Goal: Information Seeking & Learning: Compare options

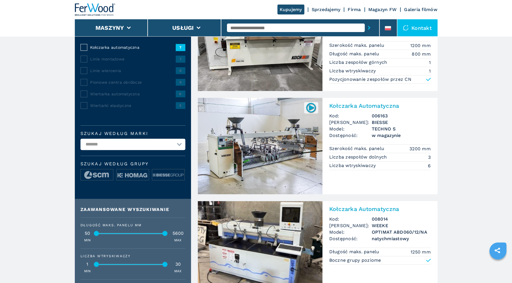
scroll to position [27, 0]
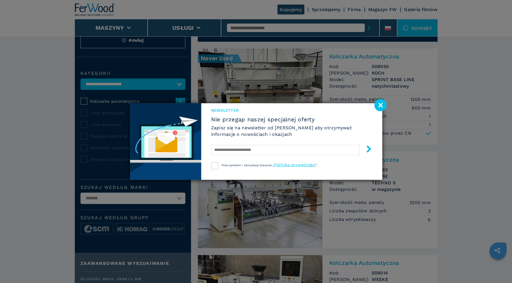
click at [382, 103] on image at bounding box center [380, 105] width 12 height 12
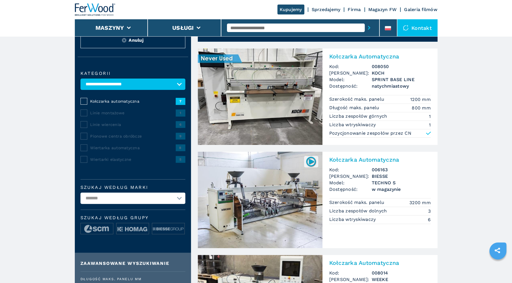
click at [395, 169] on h3 "006163" at bounding box center [401, 169] width 59 height 7
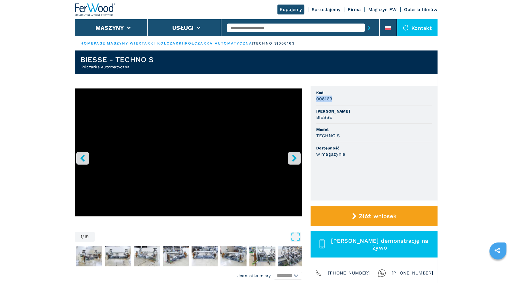
drag, startPoint x: 336, startPoint y: 100, endPoint x: 317, endPoint y: 100, distance: 19.3
click at [317, 100] on div "006163" at bounding box center [374, 98] width 116 height 7
copy h3 "006163"
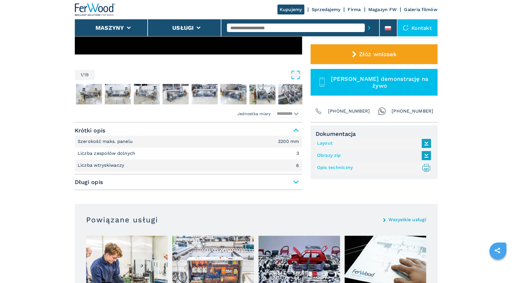
scroll to position [189, 0]
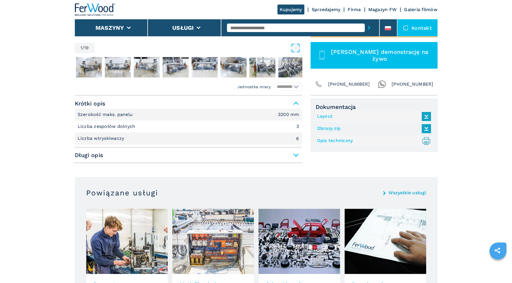
click at [294, 155] on span "Długi opis" at bounding box center [188, 155] width 227 height 10
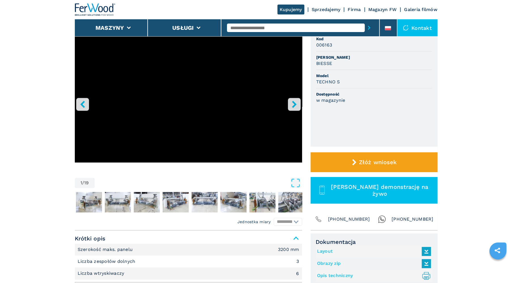
scroll to position [0, 0]
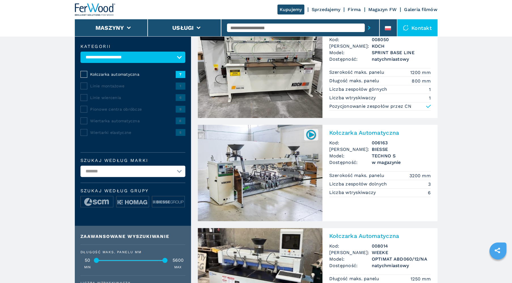
scroll to position [81, 0]
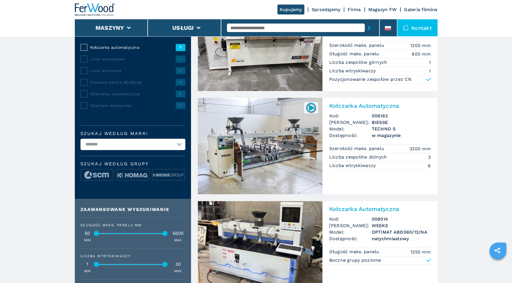
click at [281, 151] on img at bounding box center [260, 146] width 125 height 96
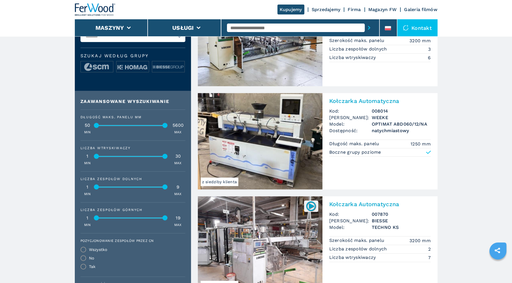
scroll to position [243, 0]
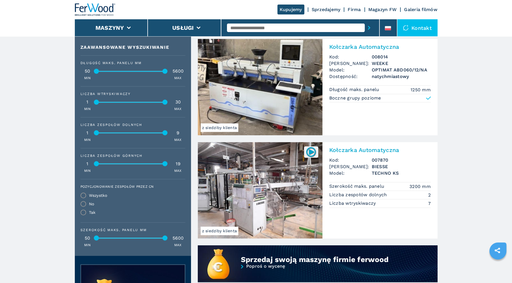
click at [276, 195] on img at bounding box center [260, 190] width 125 height 96
click at [268, 193] on img at bounding box center [260, 190] width 125 height 96
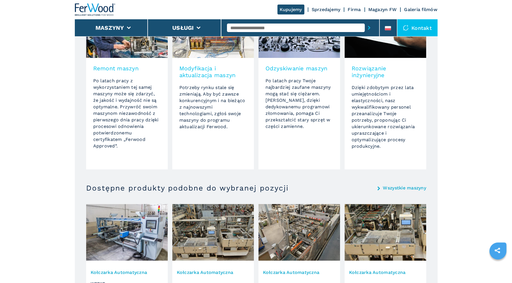
scroll to position [459, 0]
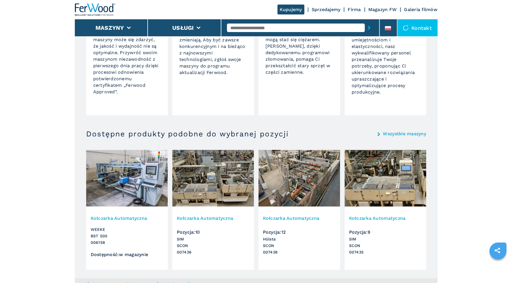
click at [134, 191] on img at bounding box center [127, 178] width 82 height 57
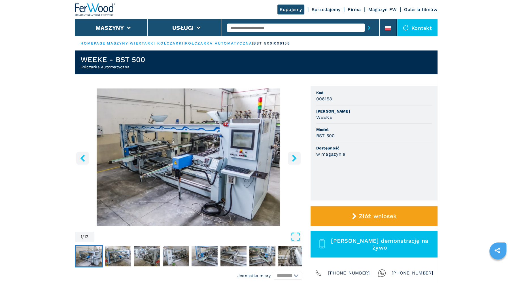
click at [294, 157] on icon "right-button" at bounding box center [294, 157] width 5 height 7
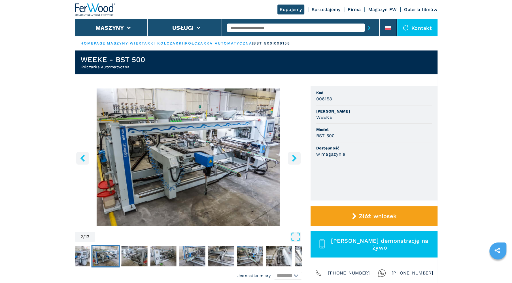
click at [81, 157] on icon "left-button" at bounding box center [82, 157] width 5 height 7
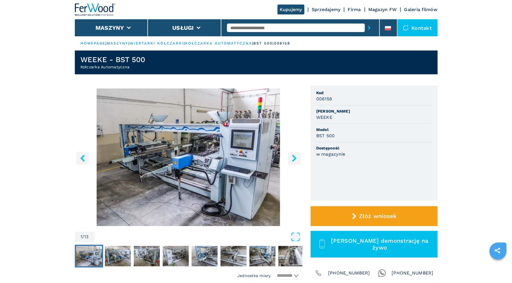
click at [205, 163] on img "Go to Slide 1" at bounding box center [188, 156] width 227 height 137
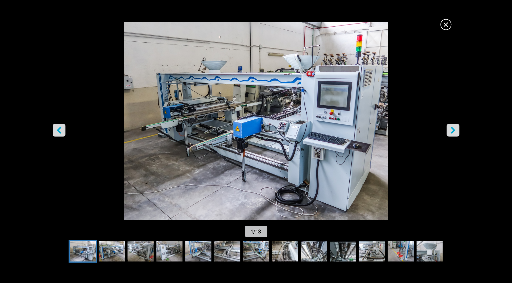
click at [449, 23] on span "×" at bounding box center [446, 23] width 10 height 10
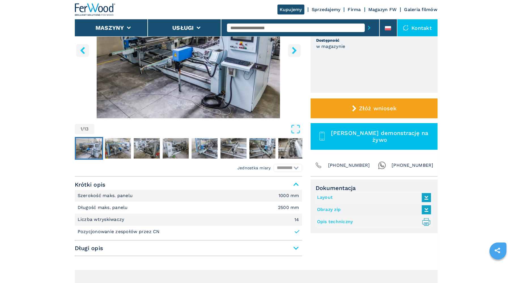
scroll to position [162, 0]
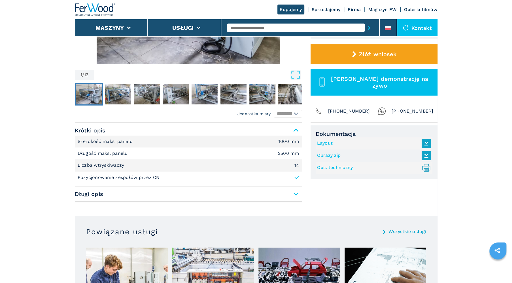
click at [294, 193] on span "Długi opis" at bounding box center [188, 194] width 227 height 10
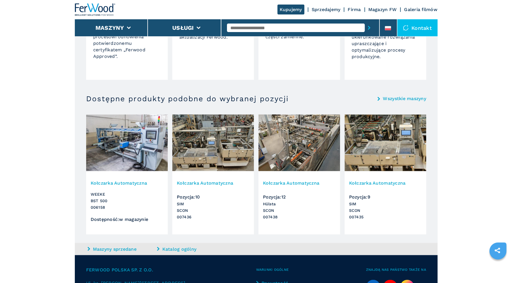
scroll to position [701, 0]
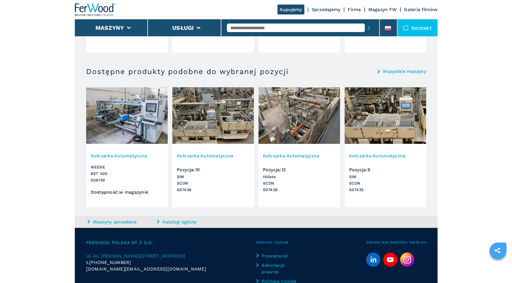
click at [392, 113] on img at bounding box center [385, 115] width 82 height 57
